Goal: Information Seeking & Learning: Check status

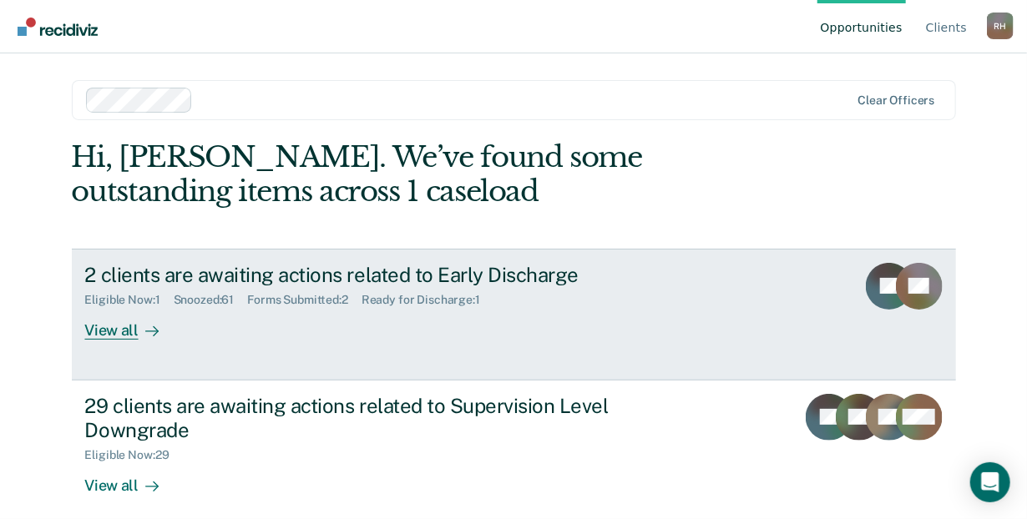
click at [119, 334] on div "View all" at bounding box center [131, 323] width 93 height 33
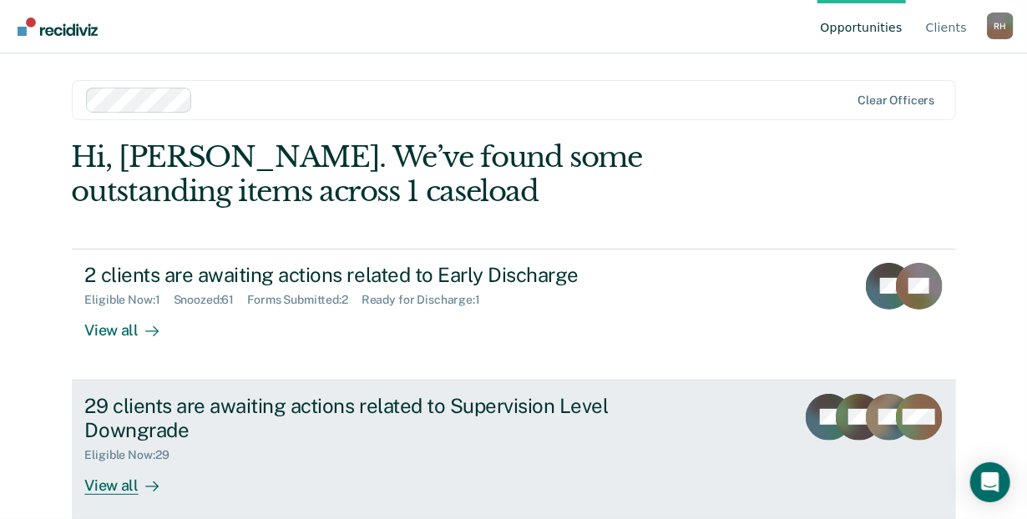
click at [118, 486] on div "View all" at bounding box center [131, 478] width 93 height 33
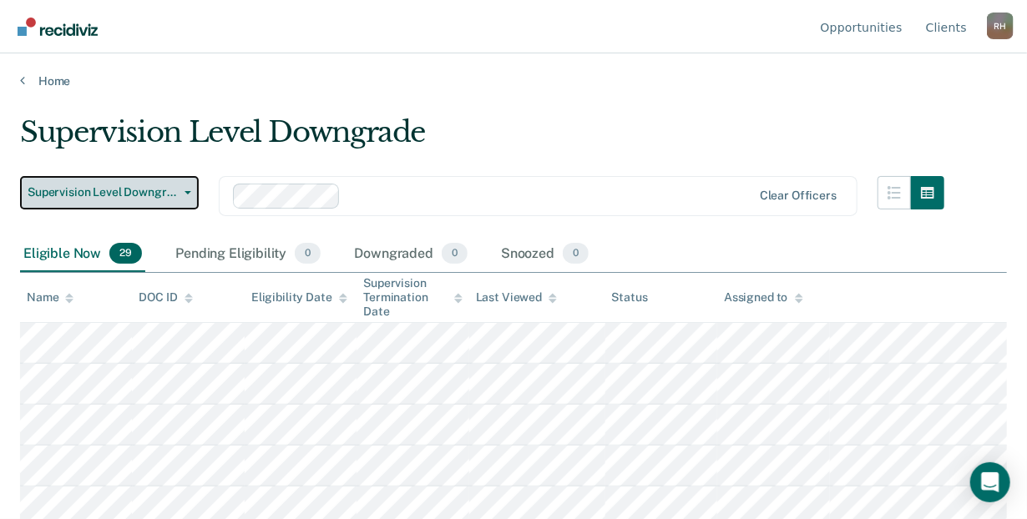
click at [190, 192] on button "Supervision Level Downgrade" at bounding box center [109, 192] width 179 height 33
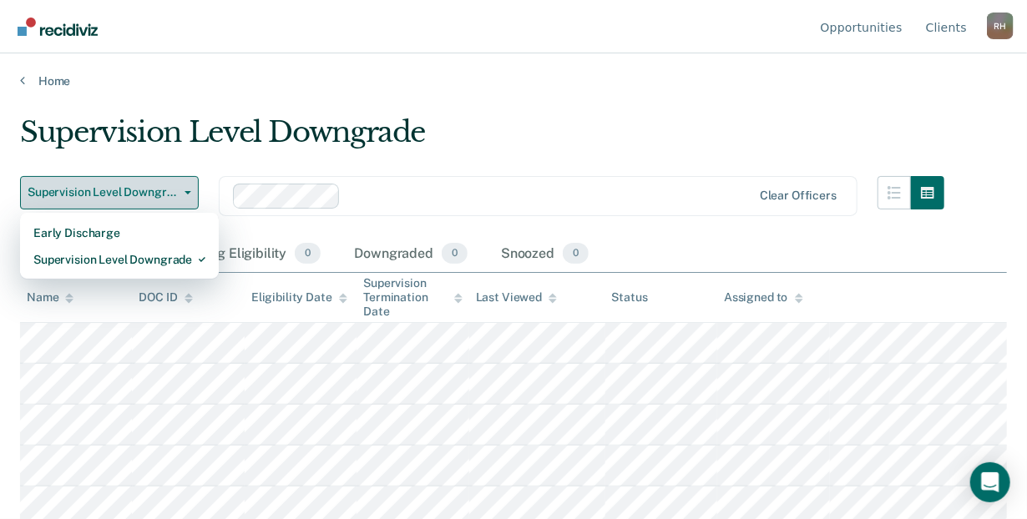
click at [190, 192] on button "Supervision Level Downgrade" at bounding box center [109, 192] width 179 height 33
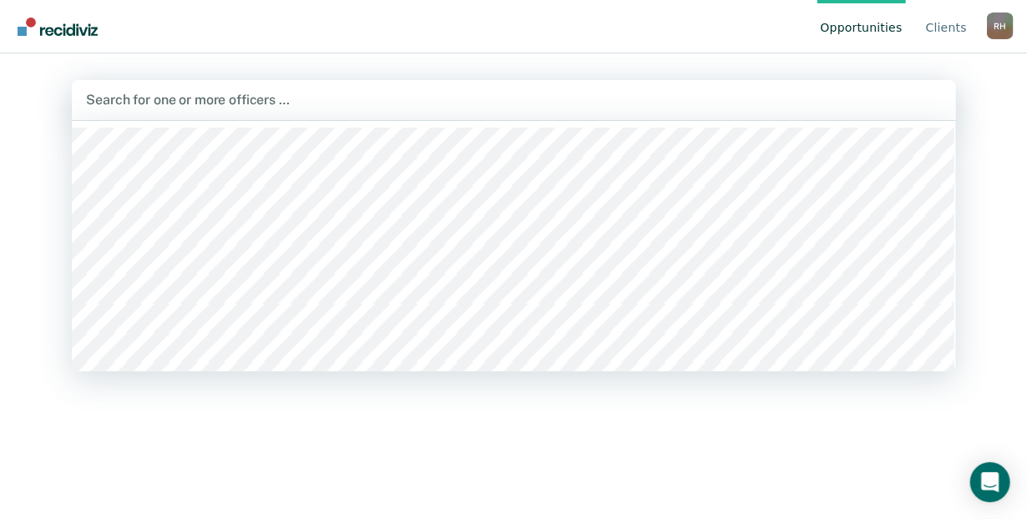
click at [234, 99] on div at bounding box center [514, 99] width 854 height 19
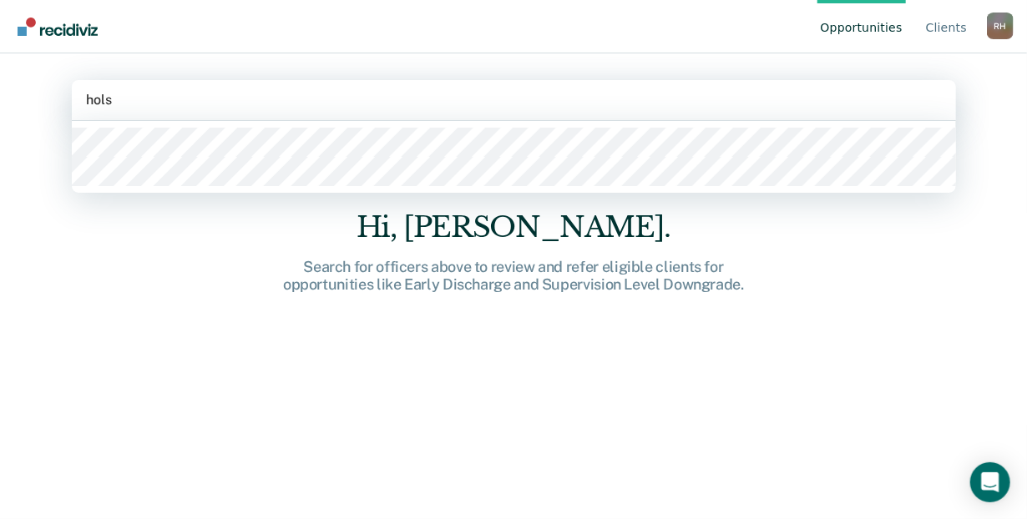
type input "[PERSON_NAME]"
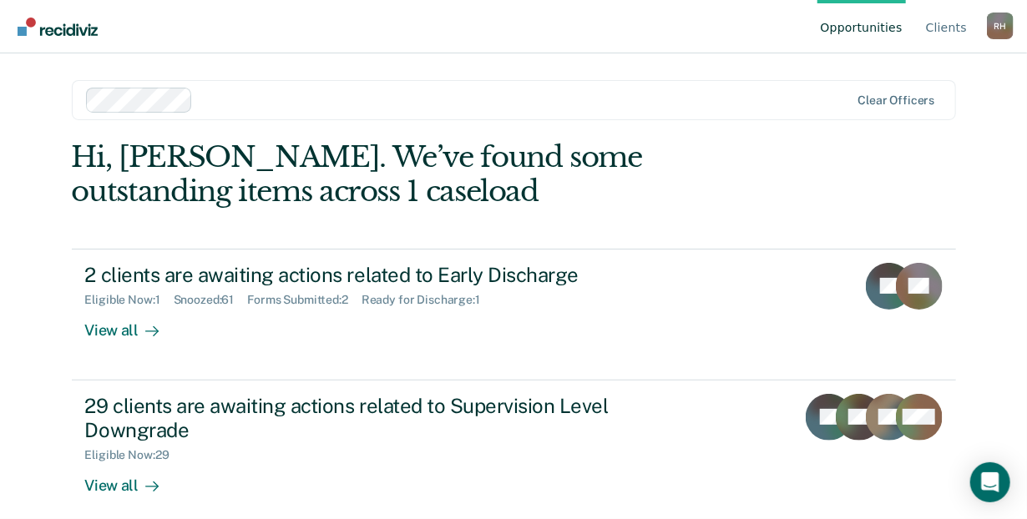
scroll to position [15, 0]
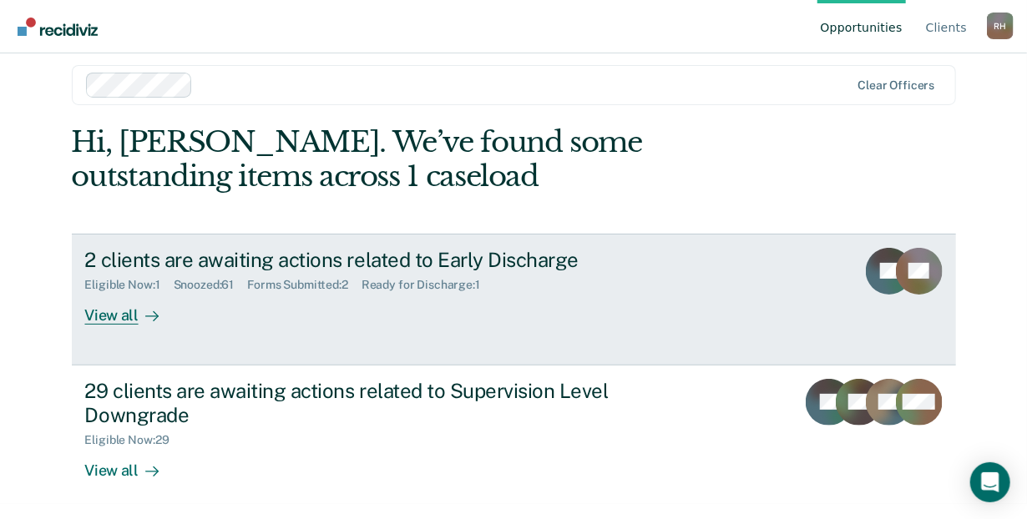
click at [412, 282] on div "Ready for Discharge : 1" at bounding box center [427, 285] width 132 height 14
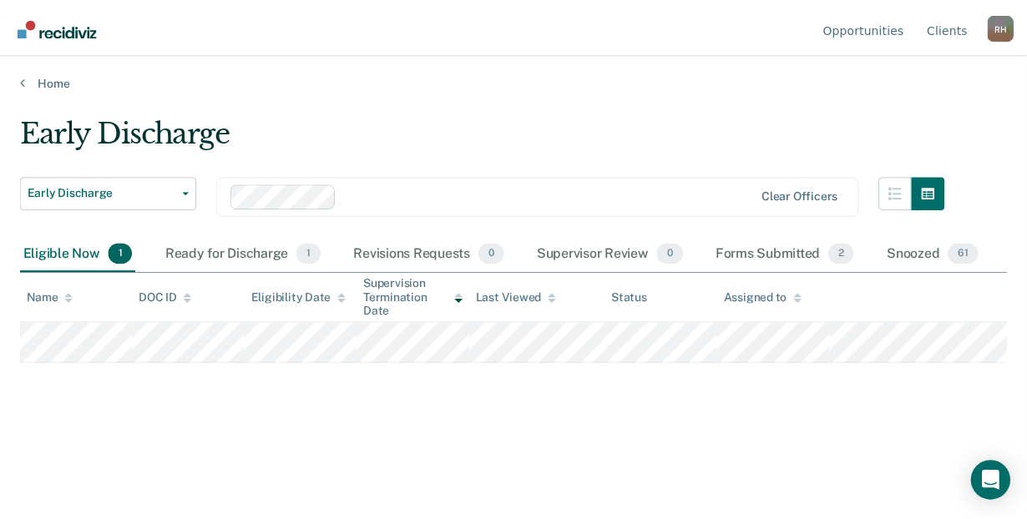
scroll to position [15, 0]
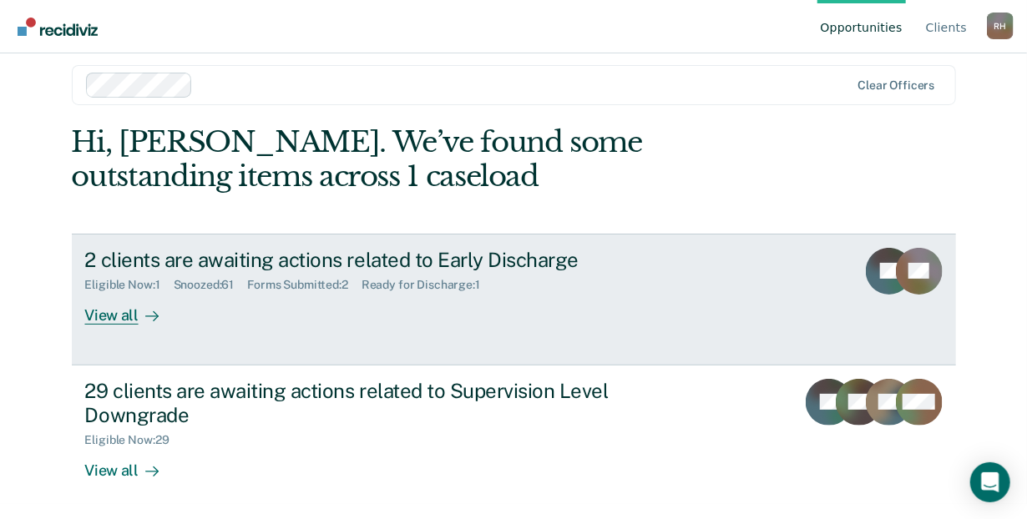
click at [114, 278] on div "Eligible Now : 1" at bounding box center [129, 285] width 88 height 14
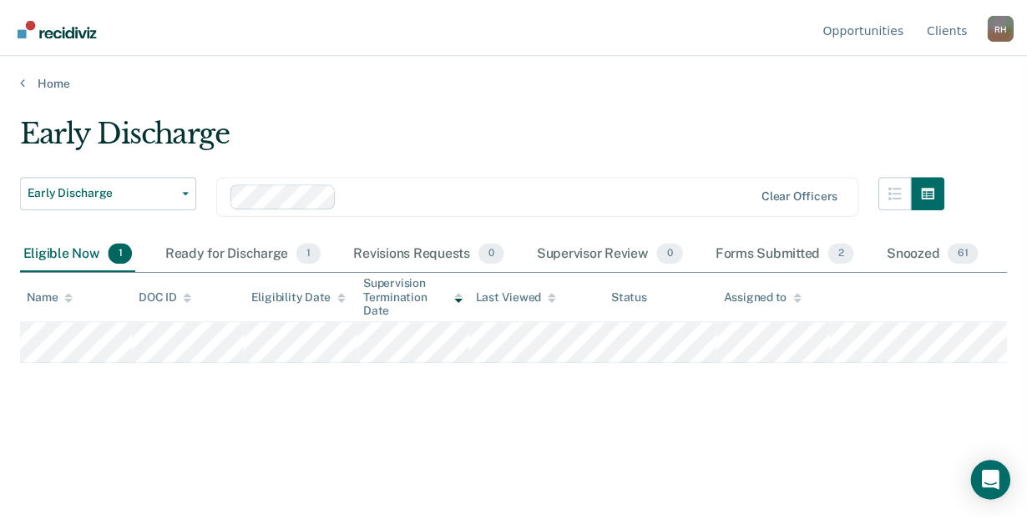
scroll to position [15, 0]
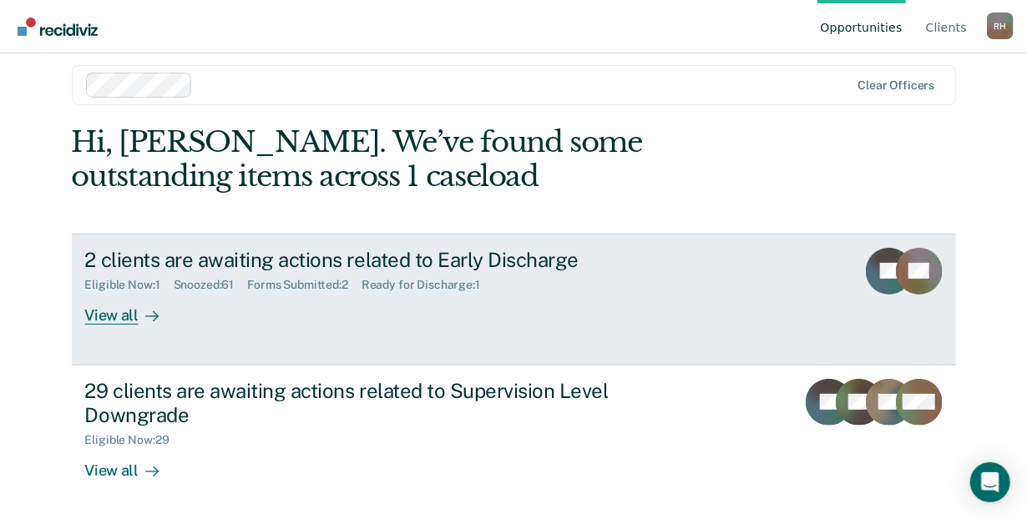
click at [435, 280] on div "Ready for Discharge : 1" at bounding box center [427, 285] width 132 height 14
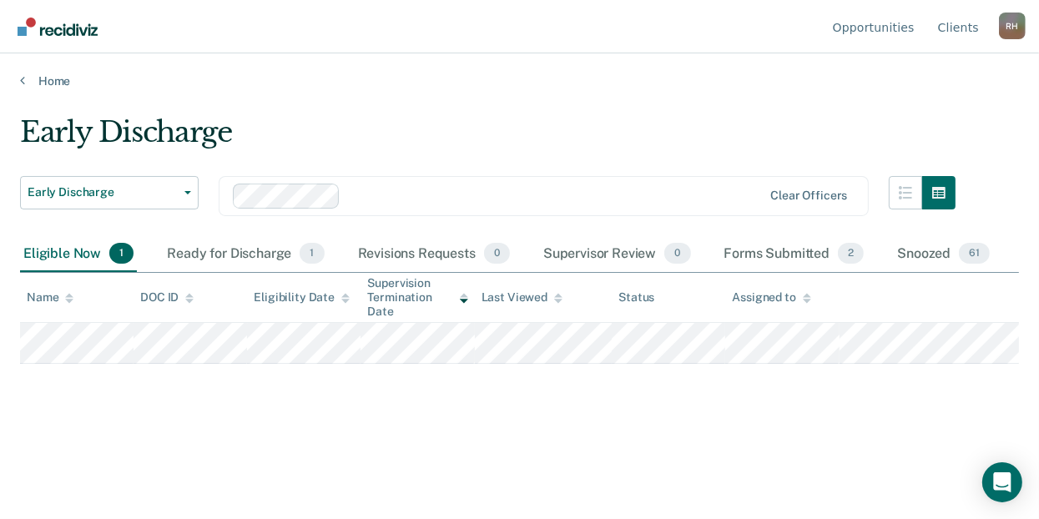
click at [453, 94] on main "Early Discharge Early Discharge Early Discharge Supervision Level Downgrade Cle…" at bounding box center [519, 301] width 1039 height 426
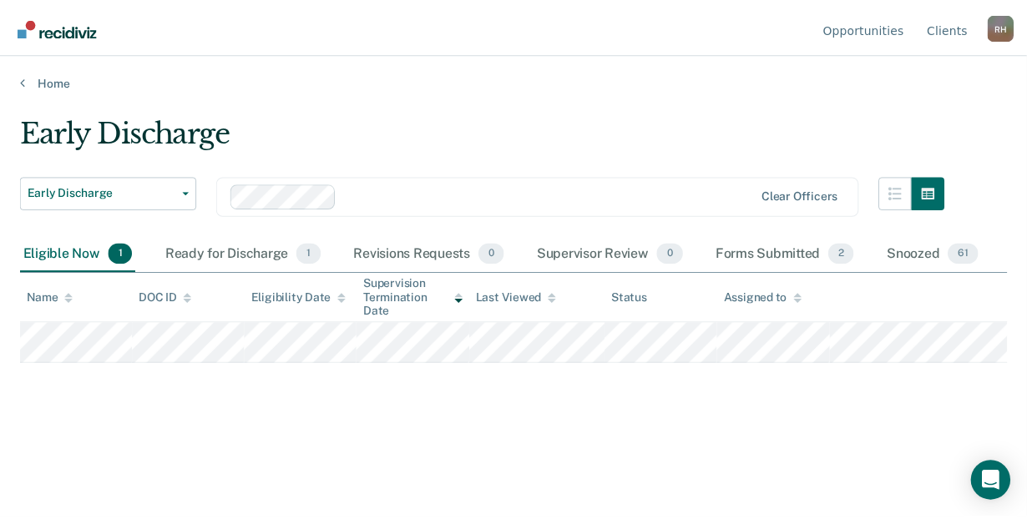
scroll to position [15, 0]
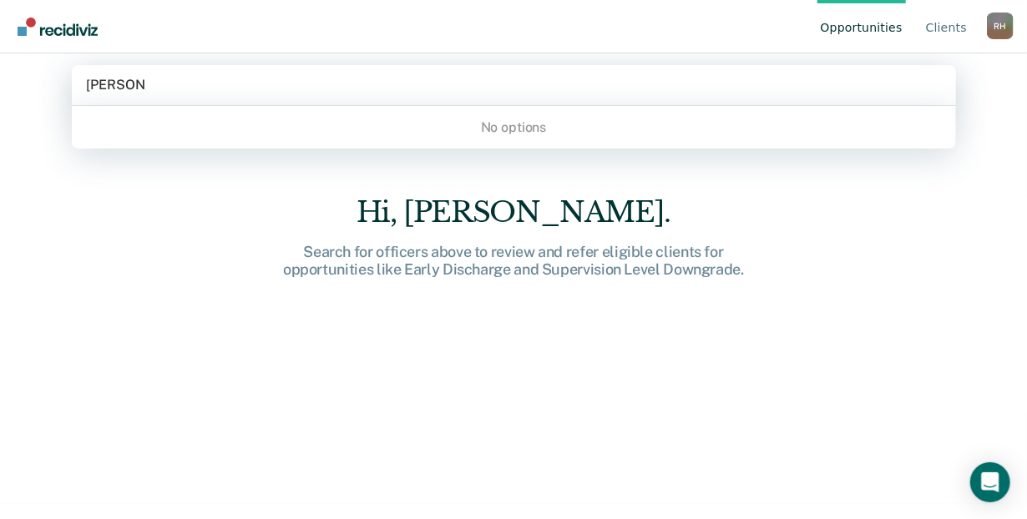
type input "[PERSON_NAME]"
click at [292, 91] on div at bounding box center [514, 84] width 854 height 19
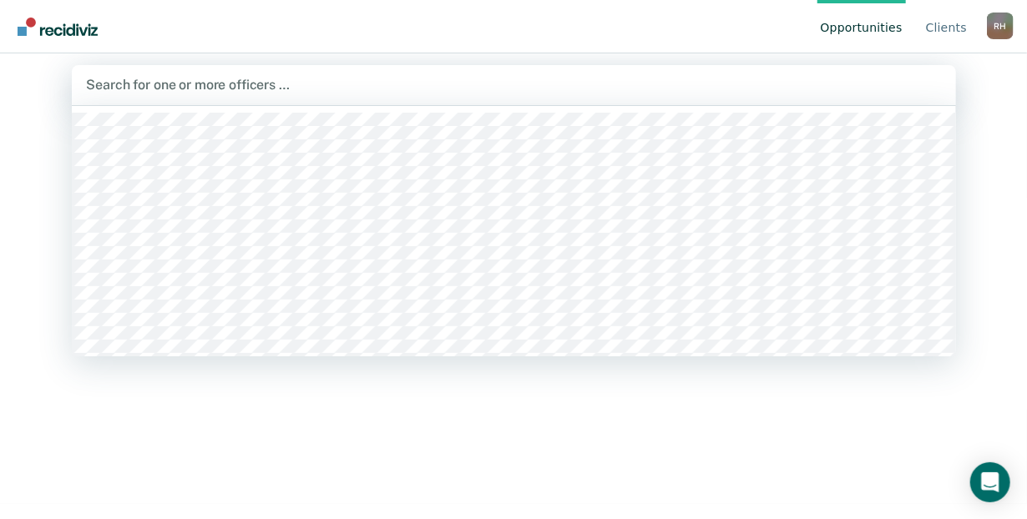
click at [292, 91] on div at bounding box center [514, 84] width 854 height 19
type input "[PERSON_NAME]"
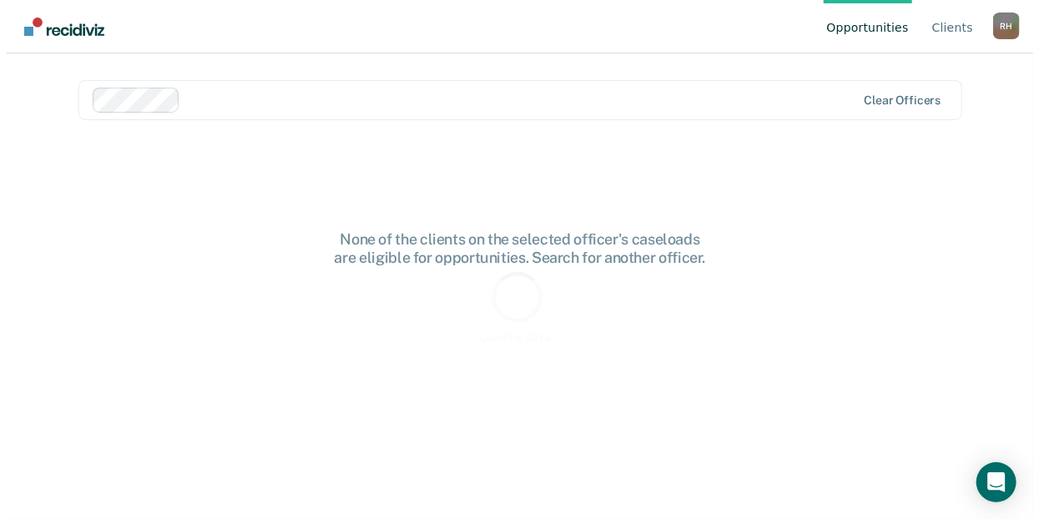
scroll to position [0, 0]
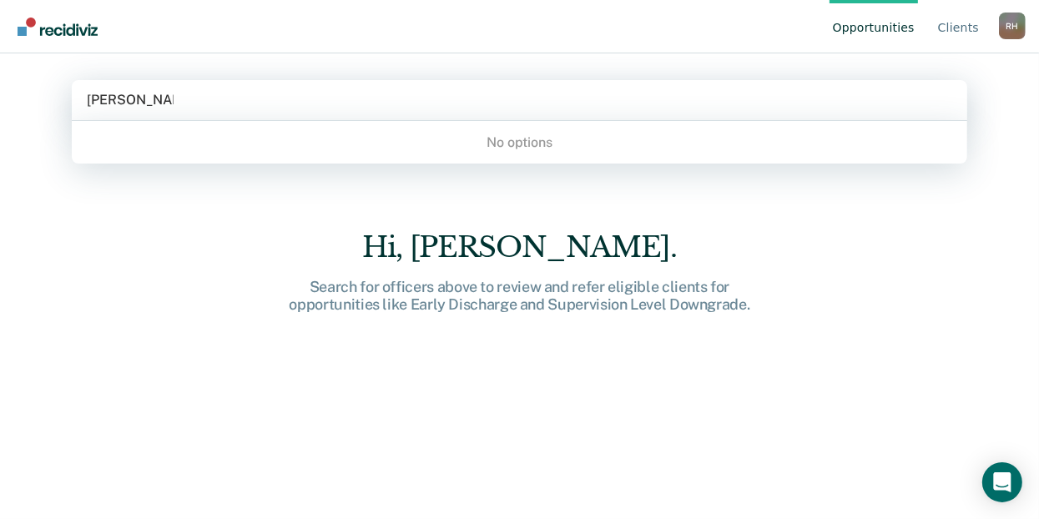
type input "[PERSON_NAME]"
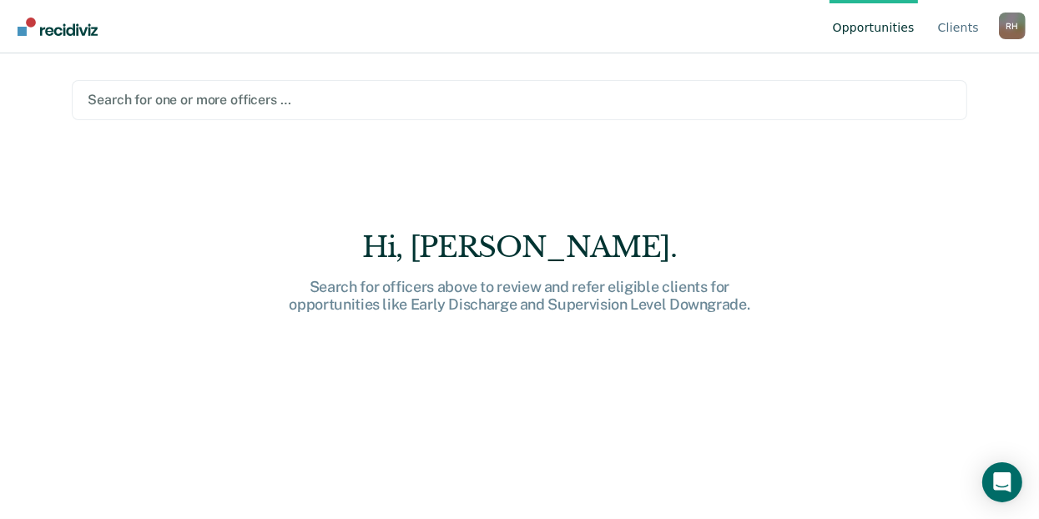
click at [421, 182] on div "Hi, [PERSON_NAME]. Search for officers above to review and refer eligible clien…" at bounding box center [520, 306] width 896 height 332
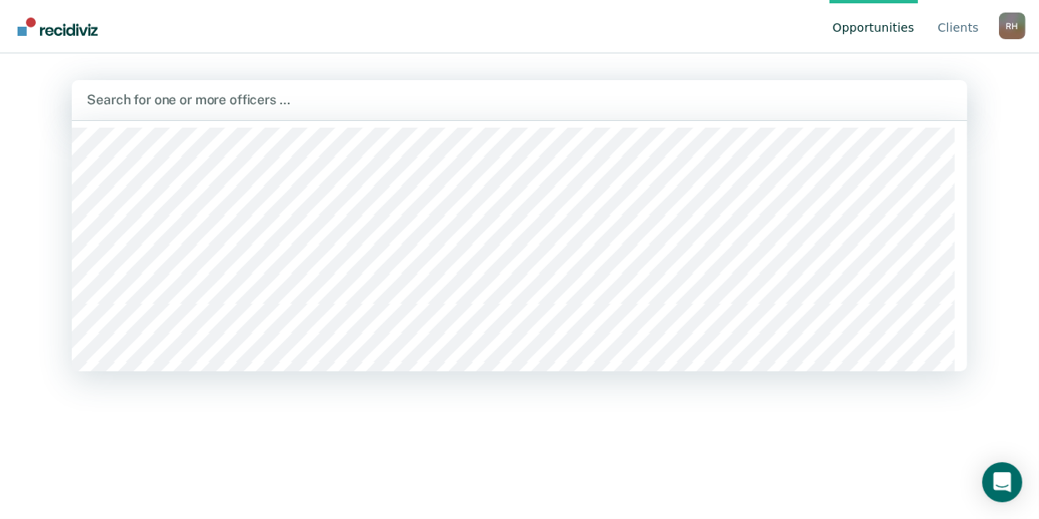
click at [326, 104] on div at bounding box center [520, 99] width 866 height 19
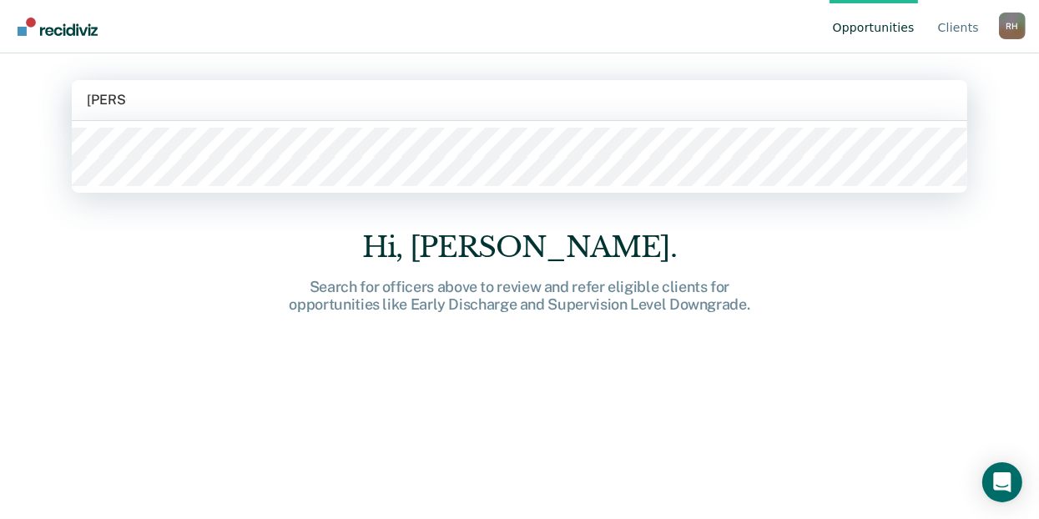
type input "[PERSON_NAME]"
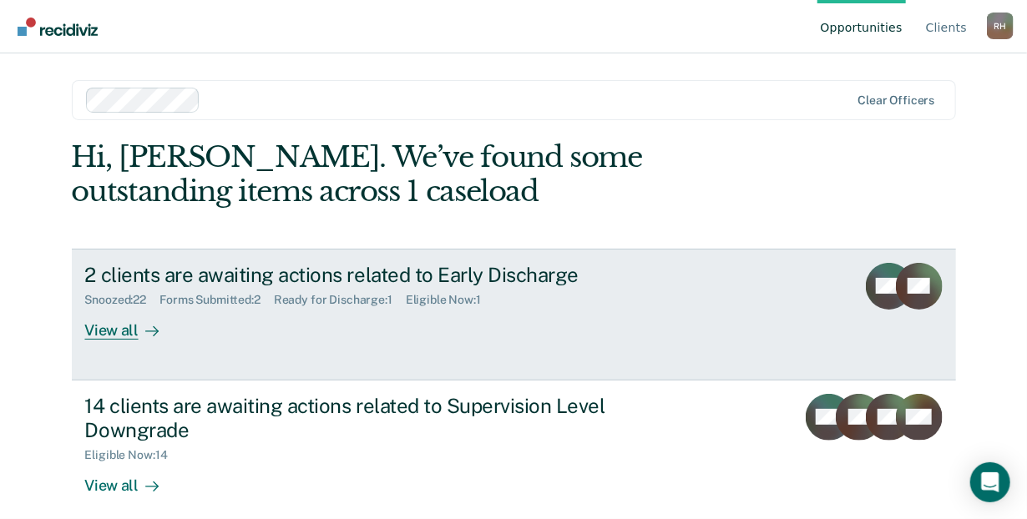
click at [120, 332] on div "View all" at bounding box center [131, 323] width 93 height 33
